Goal: Find specific page/section: Find specific page/section

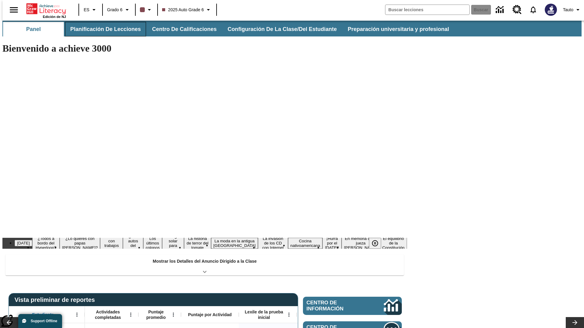
click at [102, 29] on button "Planificación de lecciones" at bounding box center [105, 29] width 81 height 15
